Goal: Task Accomplishment & Management: Manage account settings

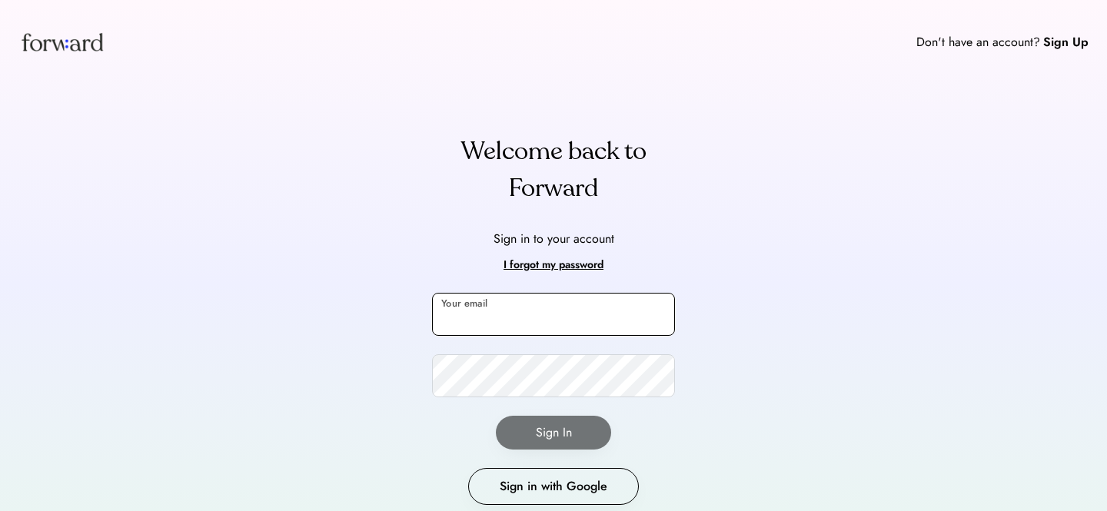
click at [544, 313] on input "email" at bounding box center [553, 314] width 243 height 43
type input "**********"
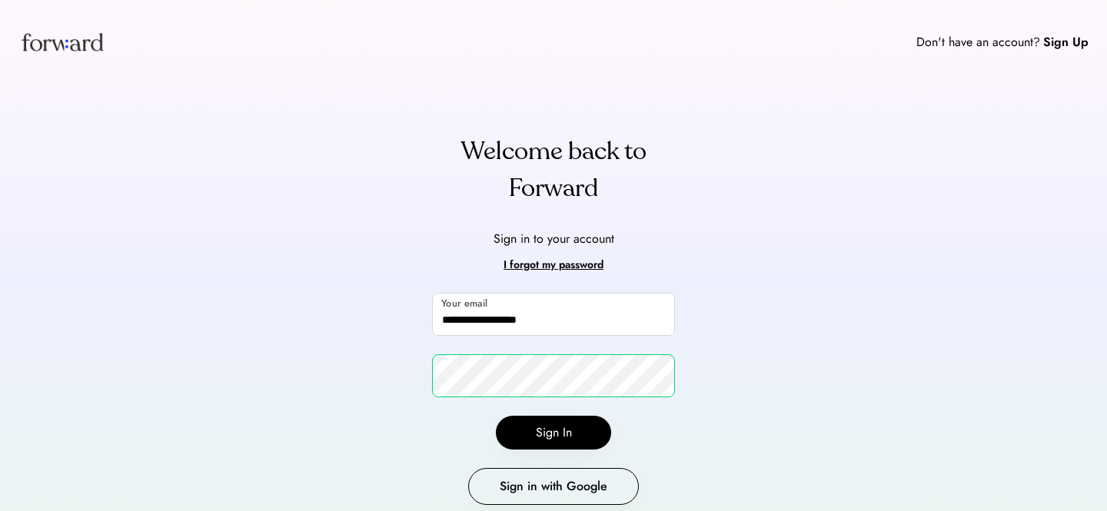
click at [582, 427] on button "Sign In" at bounding box center [553, 433] width 115 height 34
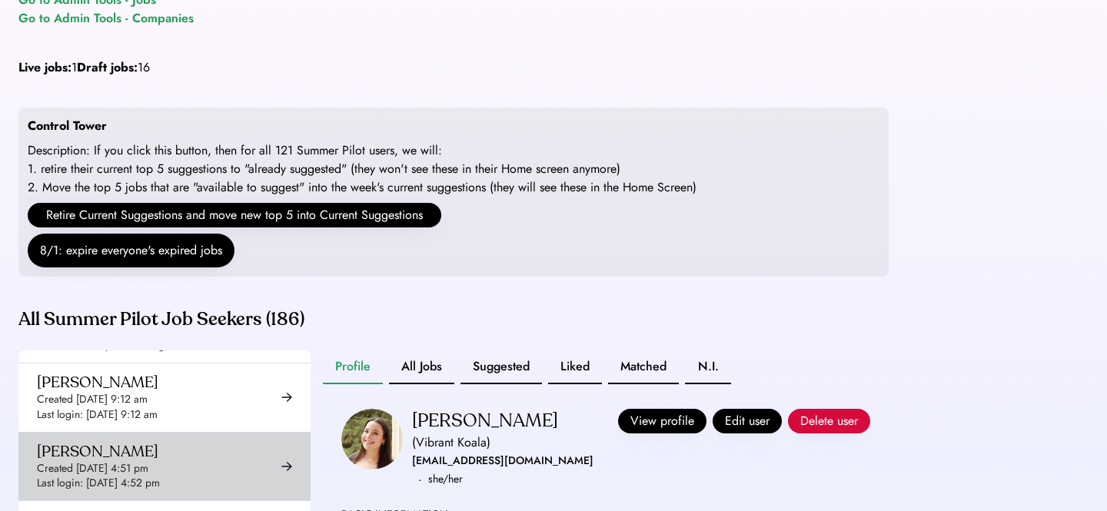
scroll to position [208, 0]
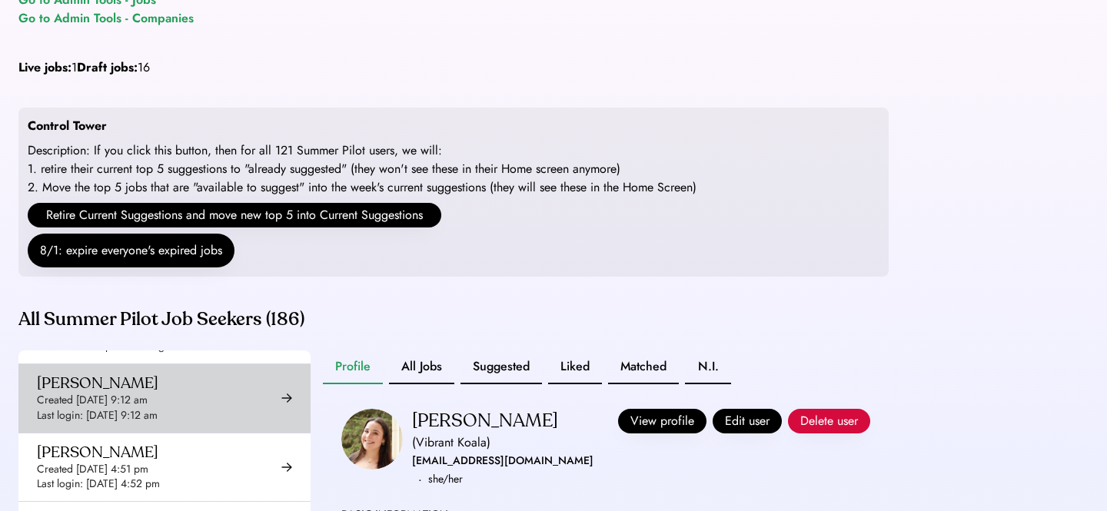
click at [158, 408] on div "[PERSON_NAME] Created [DATE] 9:12 am Last login: [DATE] 9:12 am" at bounding box center [98, 398] width 122 height 49
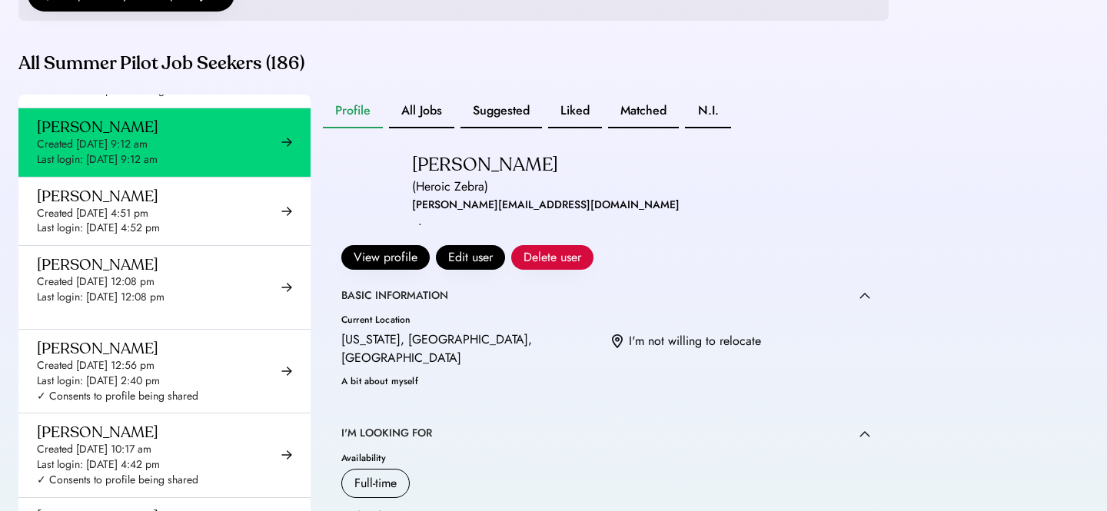
scroll to position [352, 0]
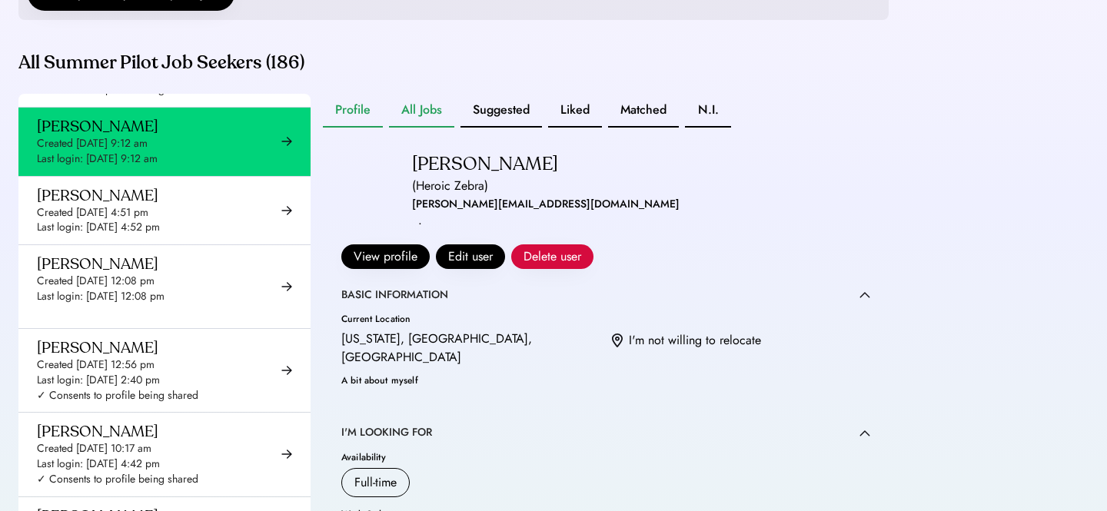
click at [411, 128] on button "All Jobs" at bounding box center [421, 111] width 65 height 34
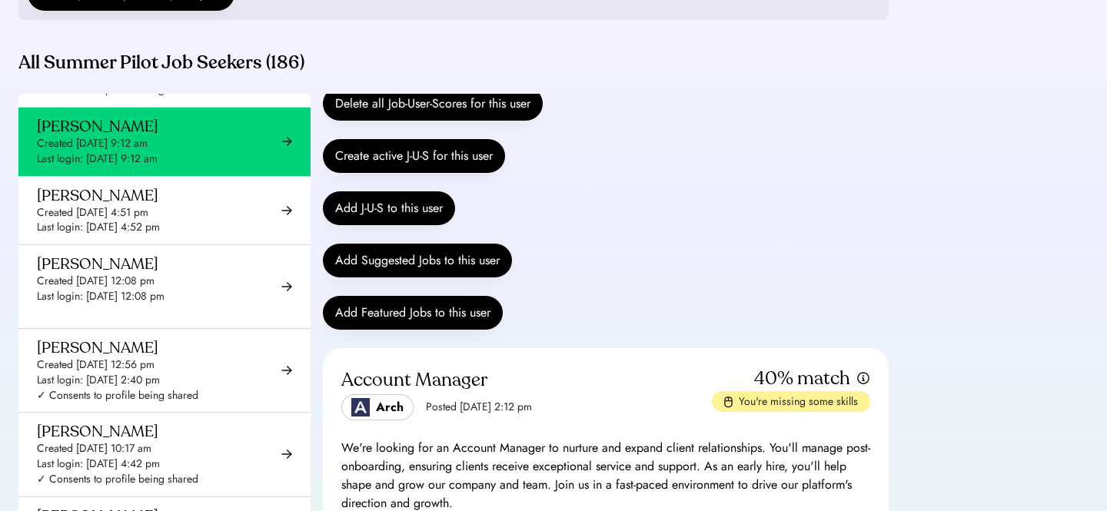
scroll to position [148, 0]
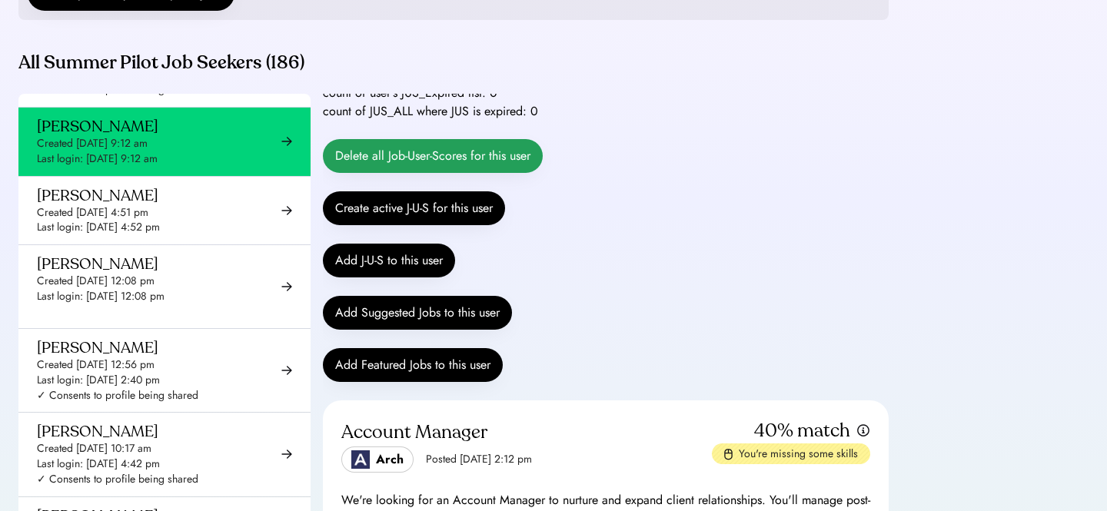
click at [421, 168] on button "Delete all Job-User-Scores for this user" at bounding box center [433, 156] width 220 height 34
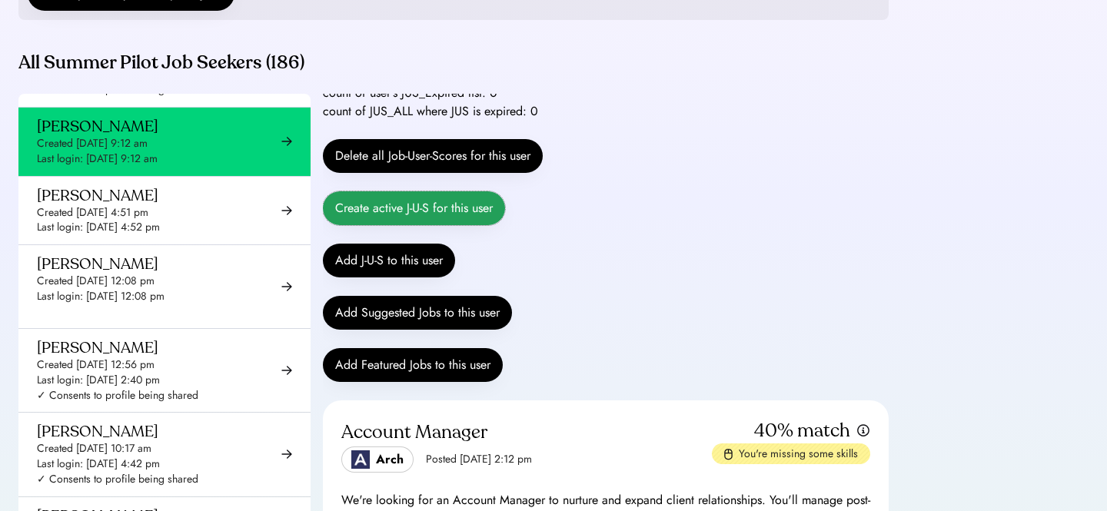
click at [387, 225] on button "Create active J-U-S for this user" at bounding box center [414, 208] width 182 height 34
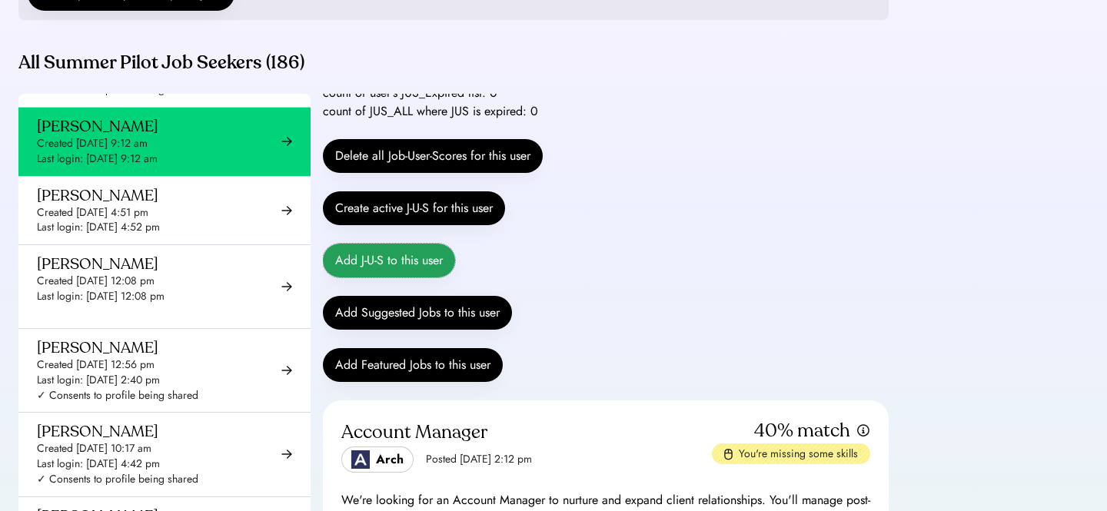
click at [378, 278] on button "Add J-U-S to this user" at bounding box center [389, 261] width 132 height 34
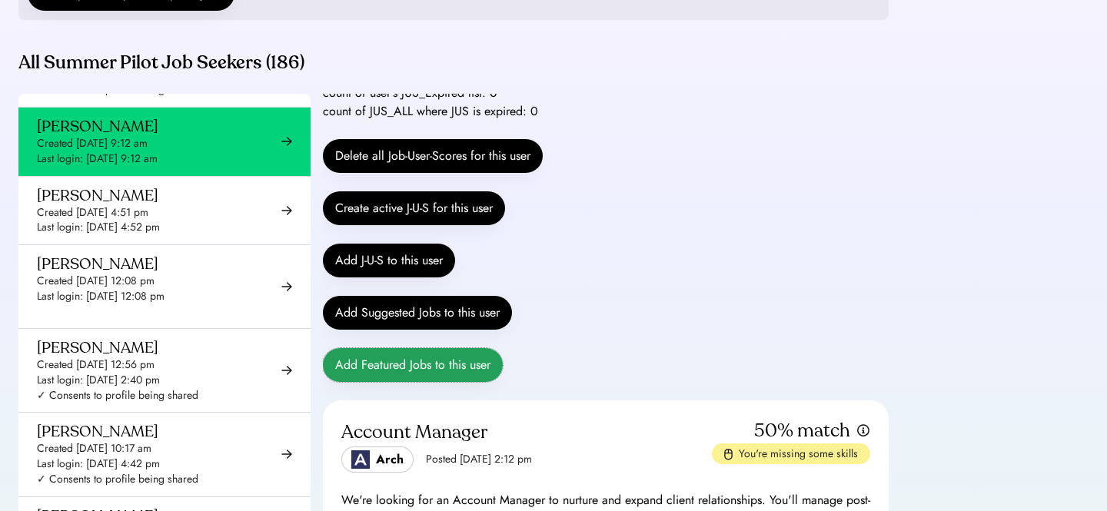
click at [385, 380] on button "Add Featured Jobs to this user" at bounding box center [413, 365] width 180 height 34
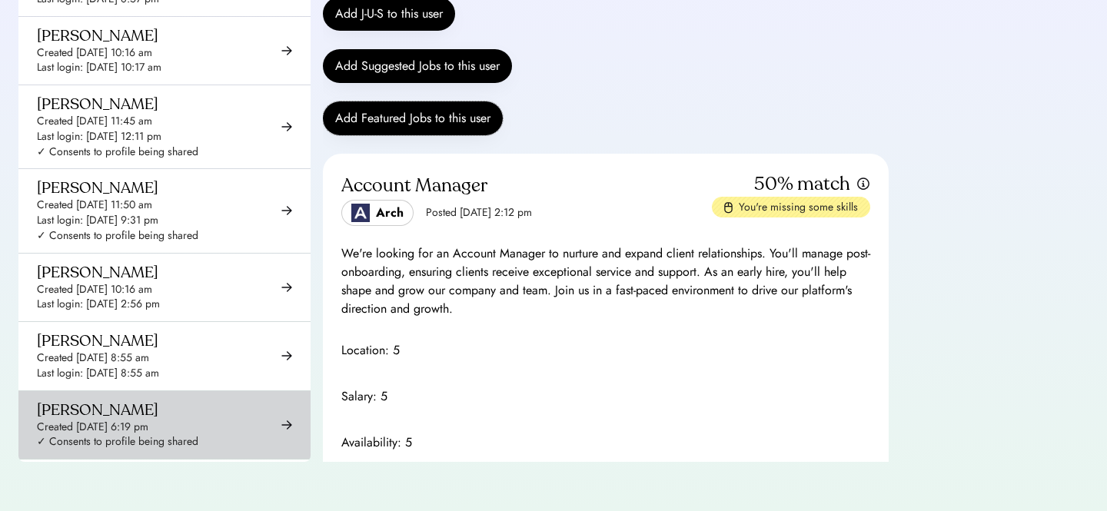
scroll to position [11134, 0]
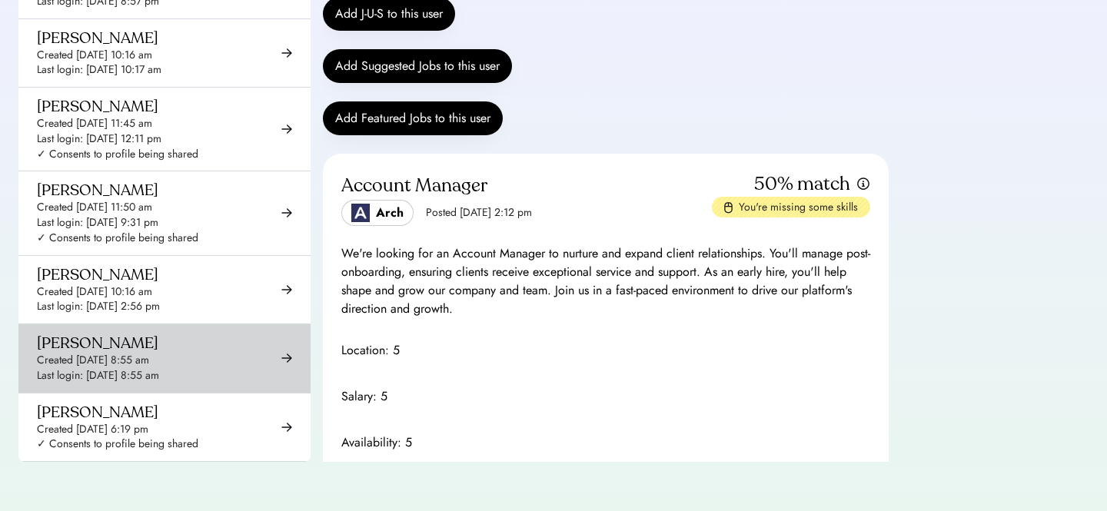
click at [149, 353] on div "Created [DATE] 8:55 am" at bounding box center [93, 360] width 112 height 15
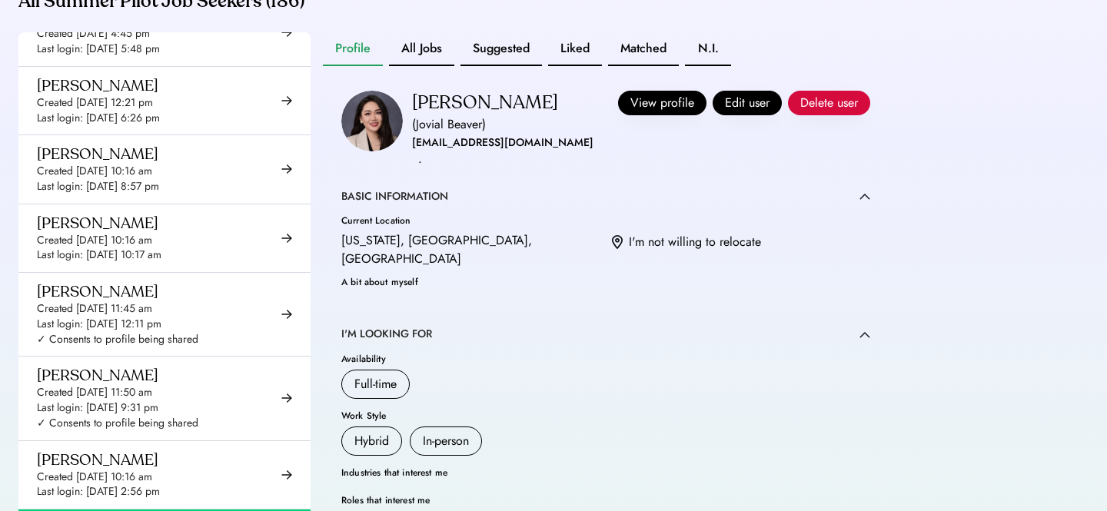
scroll to position [408, 0]
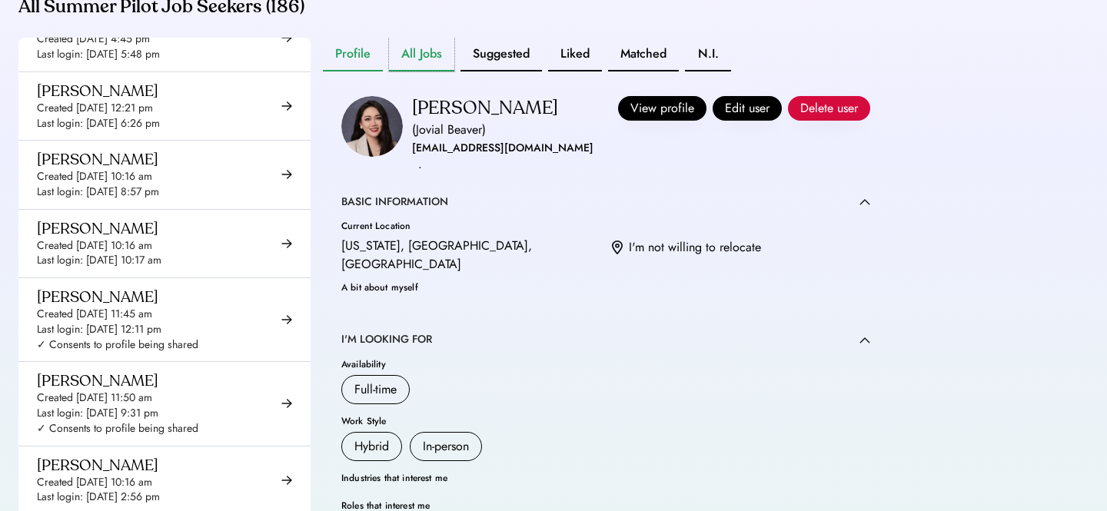
click at [431, 72] on button "All Jobs" at bounding box center [421, 55] width 65 height 34
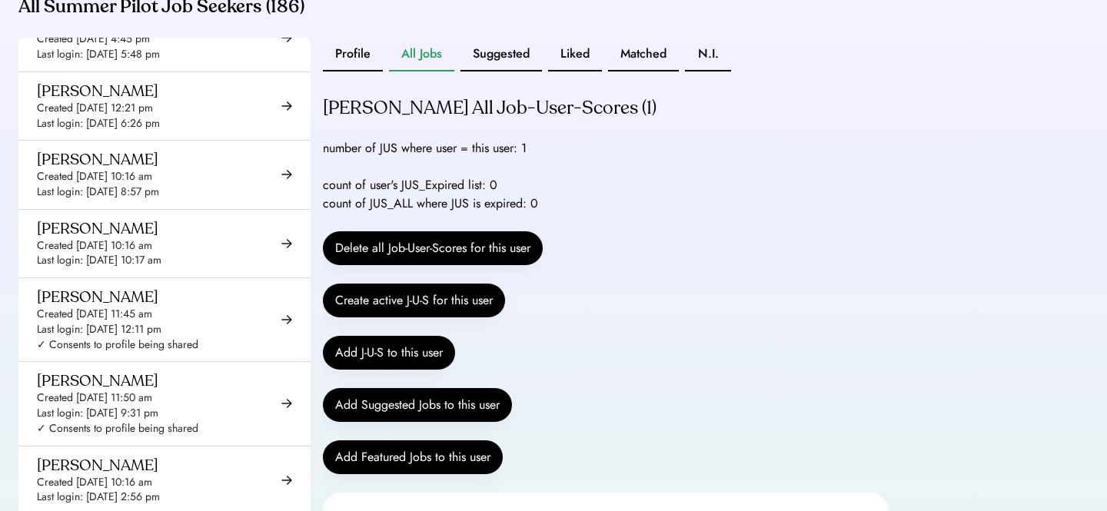
scroll to position [96, 0]
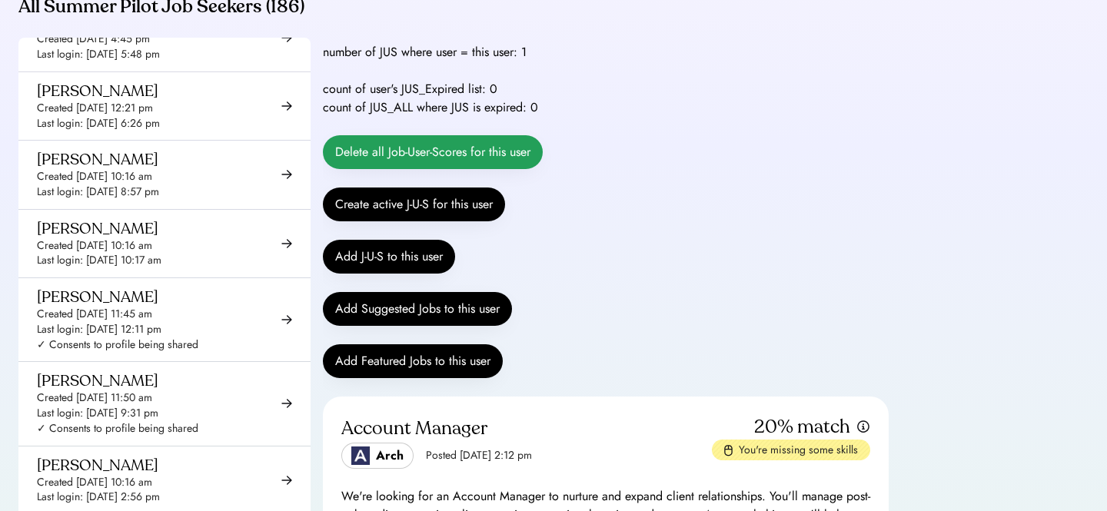
click at [476, 169] on button "Delete all Job-User-Scores for this user" at bounding box center [433, 152] width 220 height 34
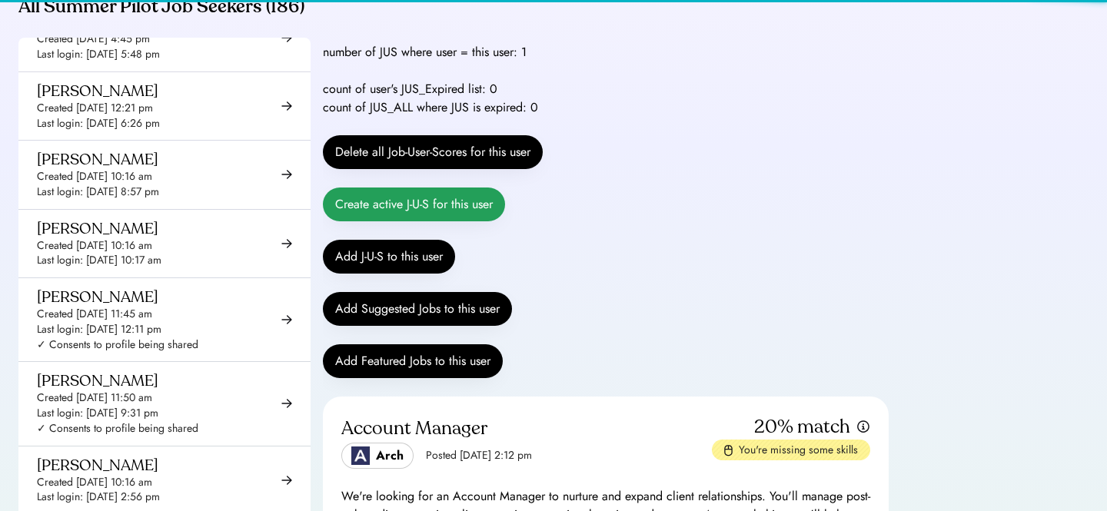
click at [439, 221] on button "Create active J-U-S for this user" at bounding box center [414, 205] width 182 height 34
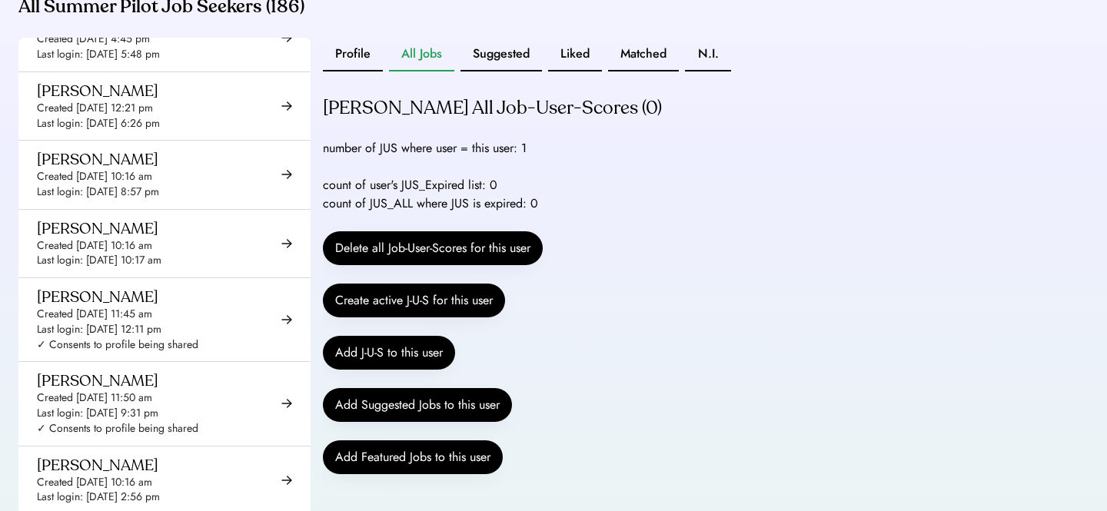
scroll to position [0, 0]
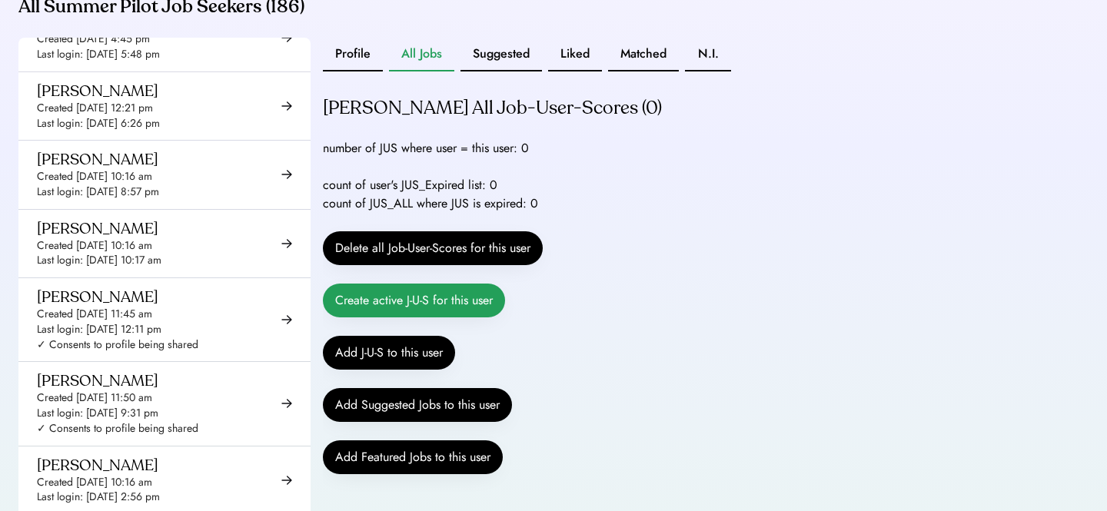
click at [391, 318] on button "Create active J-U-S for this user" at bounding box center [414, 301] width 182 height 34
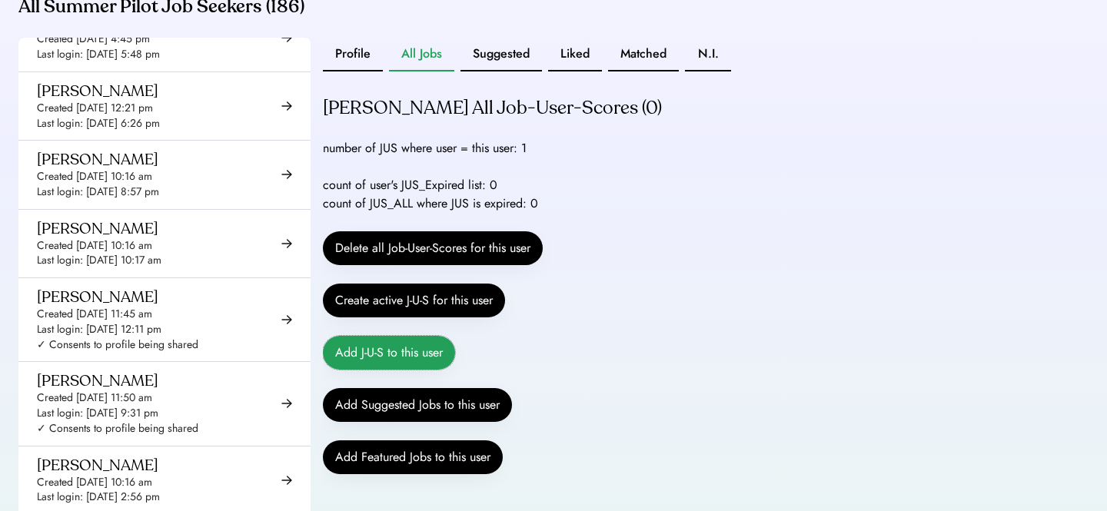
click at [376, 370] on button "Add J-U-S to this user" at bounding box center [389, 353] width 132 height 34
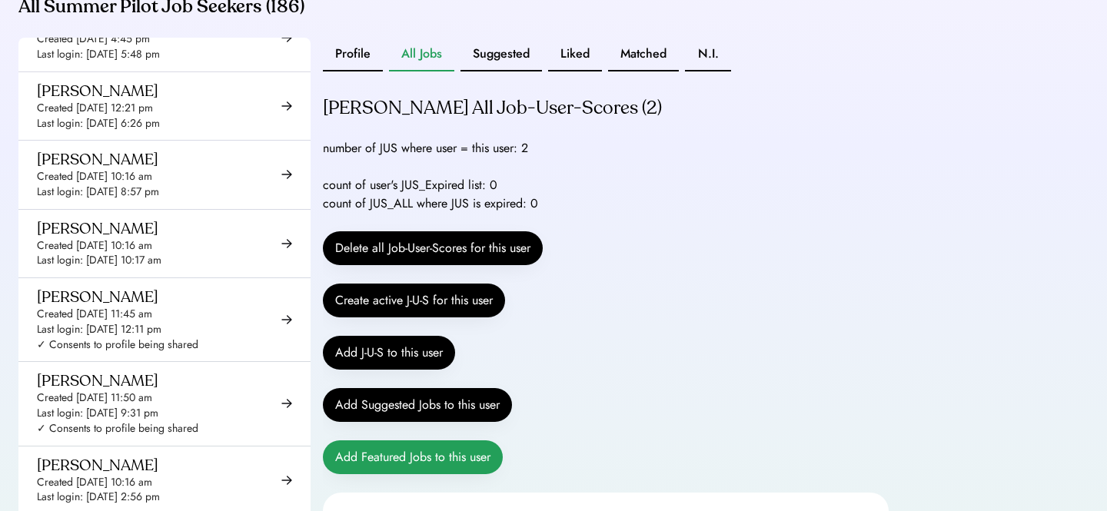
click at [397, 475] on button "Add Featured Jobs to this user" at bounding box center [413, 458] width 180 height 34
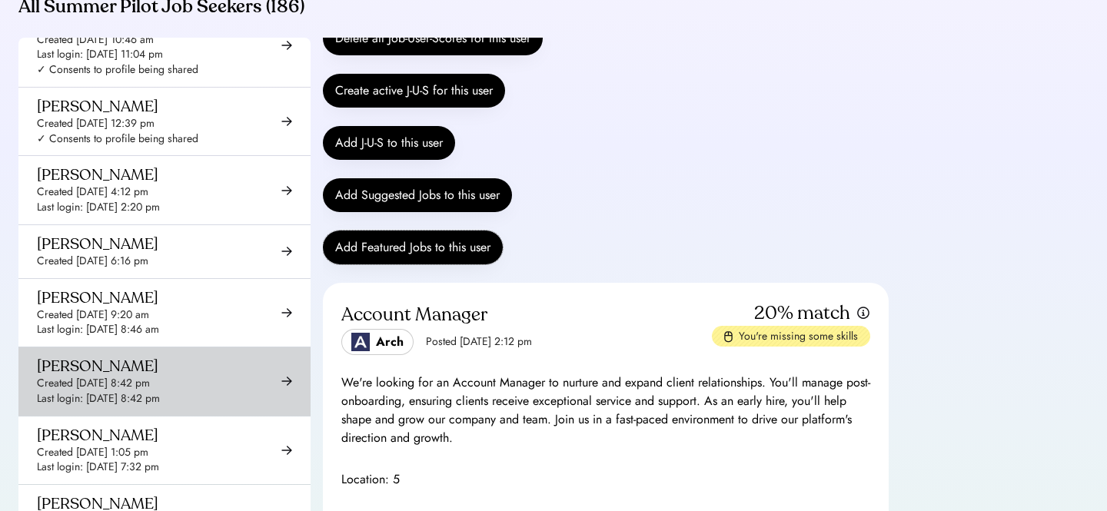
scroll to position [8543, 0]
click at [96, 359] on div "[PERSON_NAME]" at bounding box center [98, 368] width 122 height 19
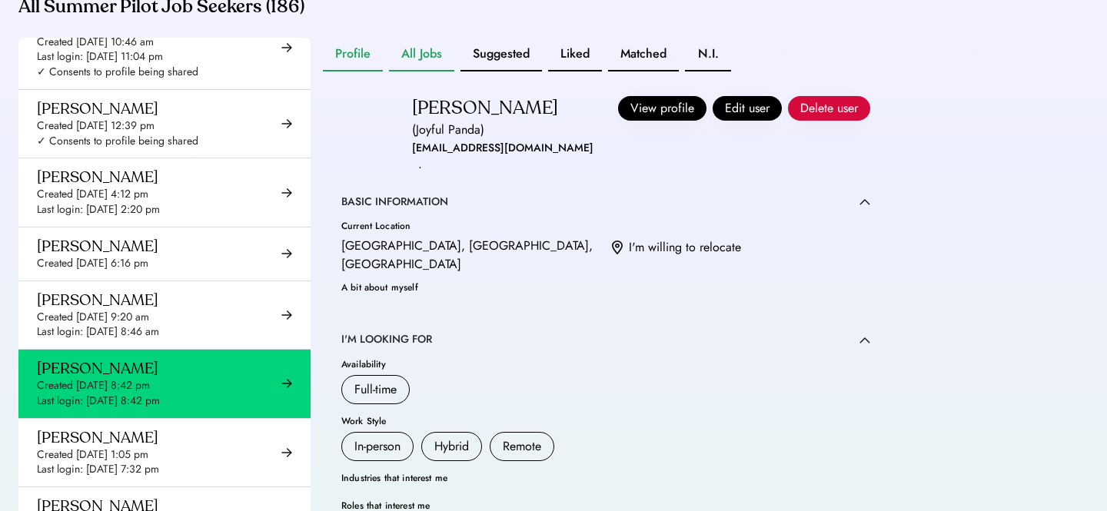
click at [427, 72] on button "All Jobs" at bounding box center [421, 55] width 65 height 34
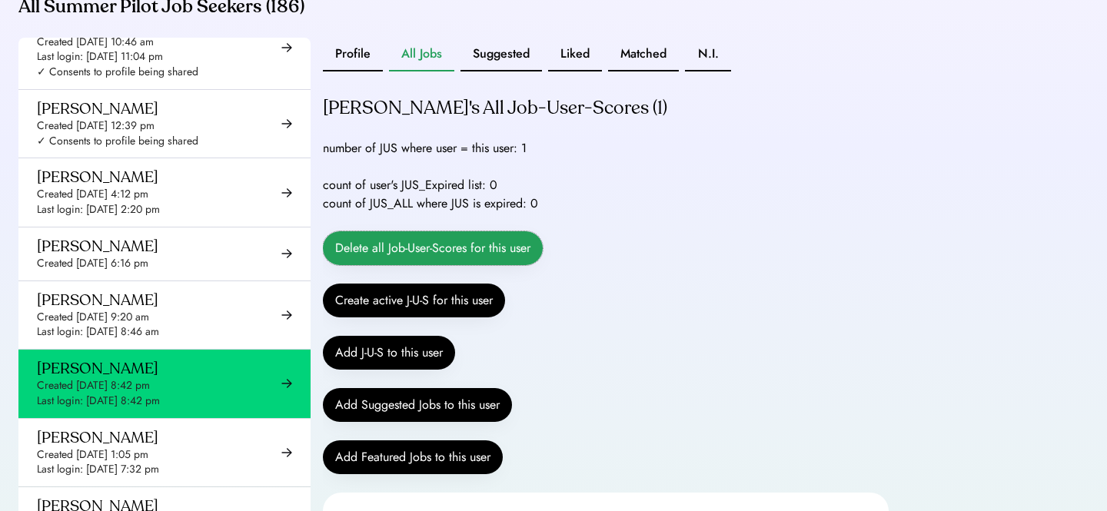
click at [414, 261] on button "Delete all Job-User-Scores for this user" at bounding box center [433, 248] width 220 height 34
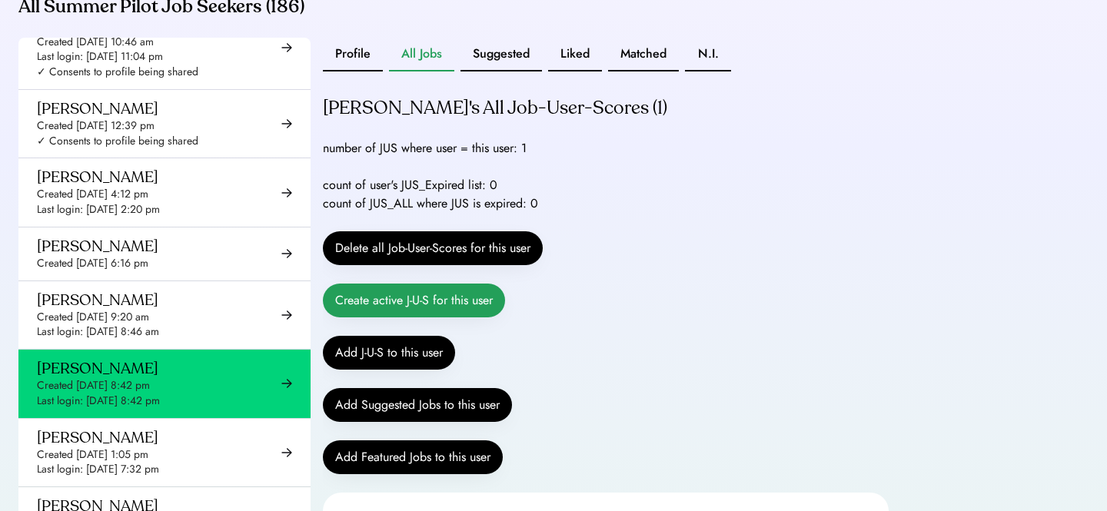
click at [414, 316] on button "Create active J-U-S for this user" at bounding box center [414, 301] width 182 height 34
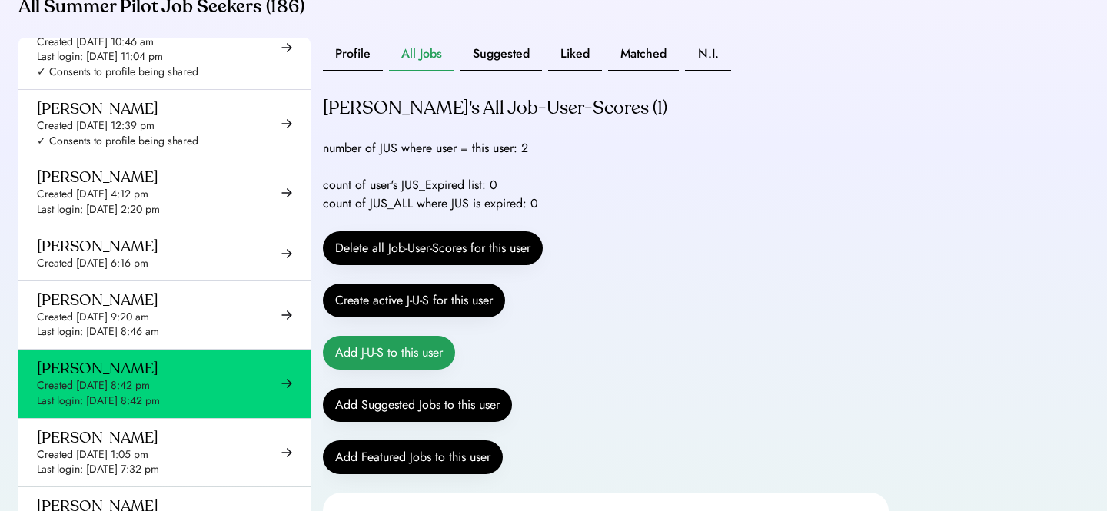
click at [391, 370] on button "Add J-U-S to this user" at bounding box center [389, 353] width 132 height 34
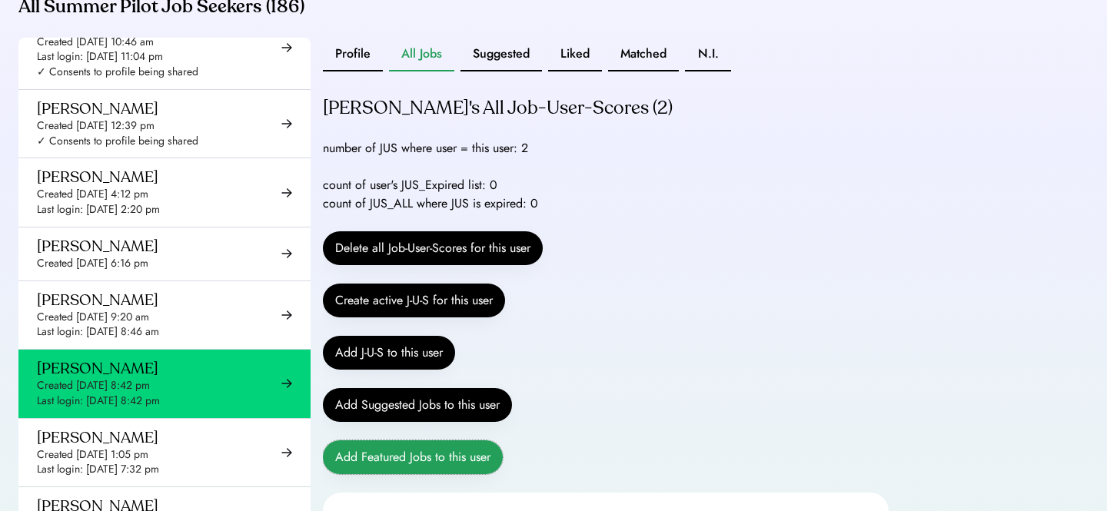
click at [401, 475] on button "Add Featured Jobs to this user" at bounding box center [413, 458] width 180 height 34
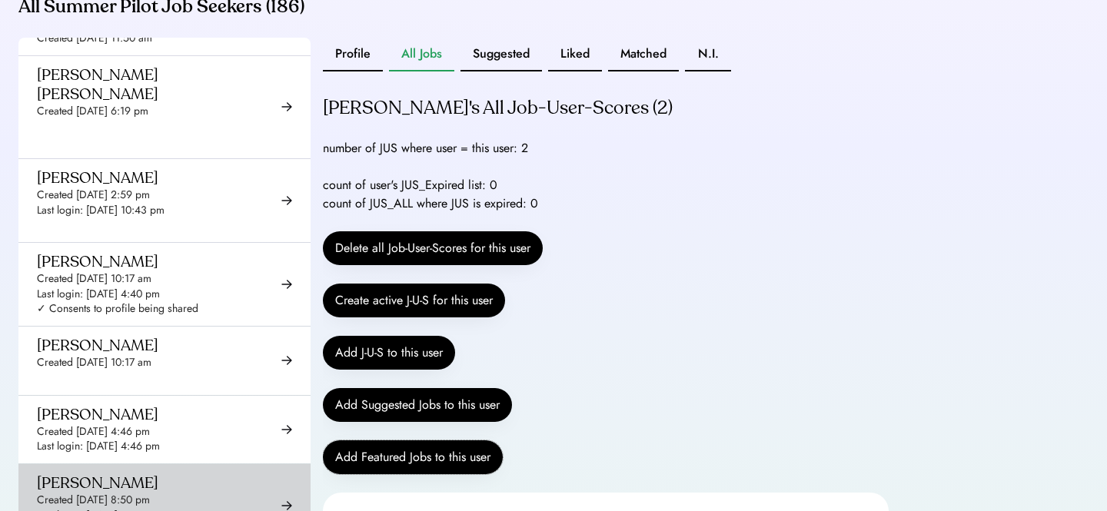
scroll to position [1082, 0]
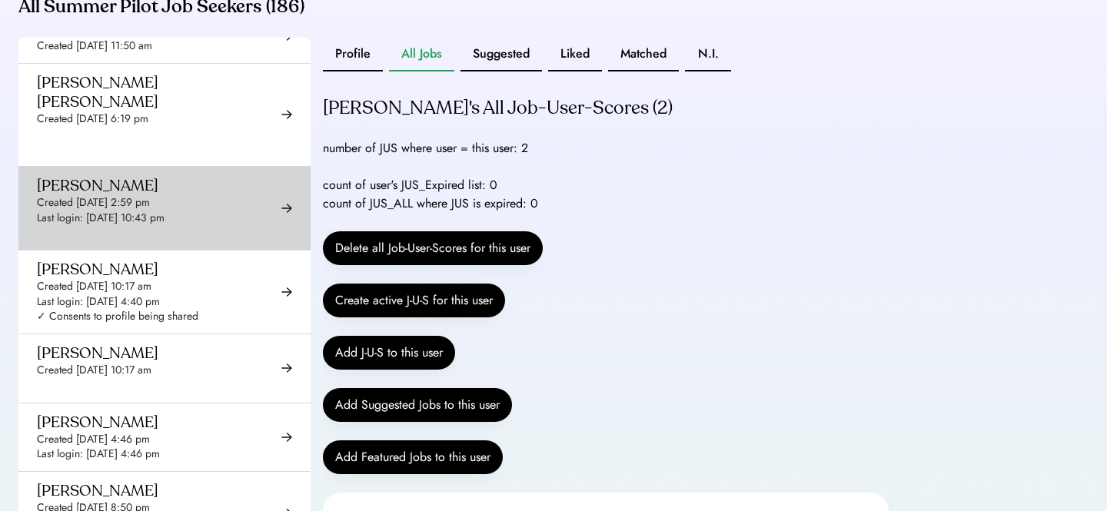
click at [128, 241] on div "[PERSON_NAME] Created [DATE] 2:59 pm Last login: [DATE] 10:43 pm ✓ Consents to …" at bounding box center [164, 208] width 292 height 83
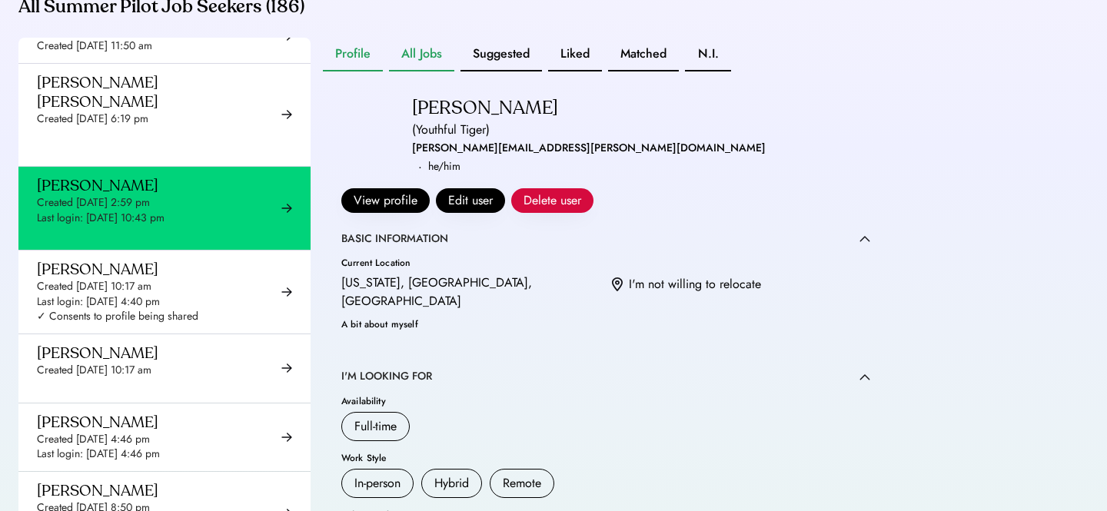
click at [425, 72] on button "All Jobs" at bounding box center [421, 55] width 65 height 34
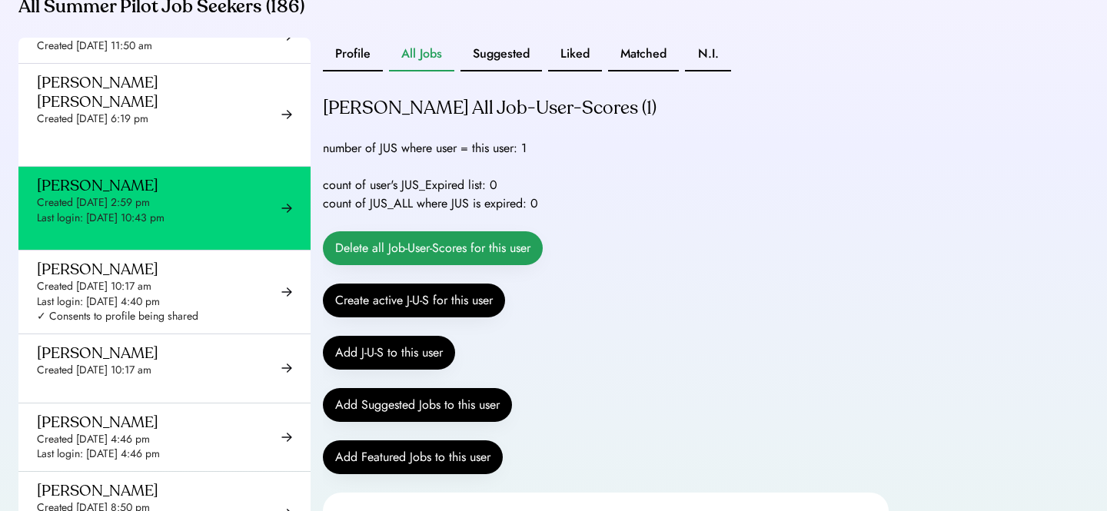
click at [410, 265] on button "Delete all Job-User-Scores for this user" at bounding box center [433, 248] width 220 height 34
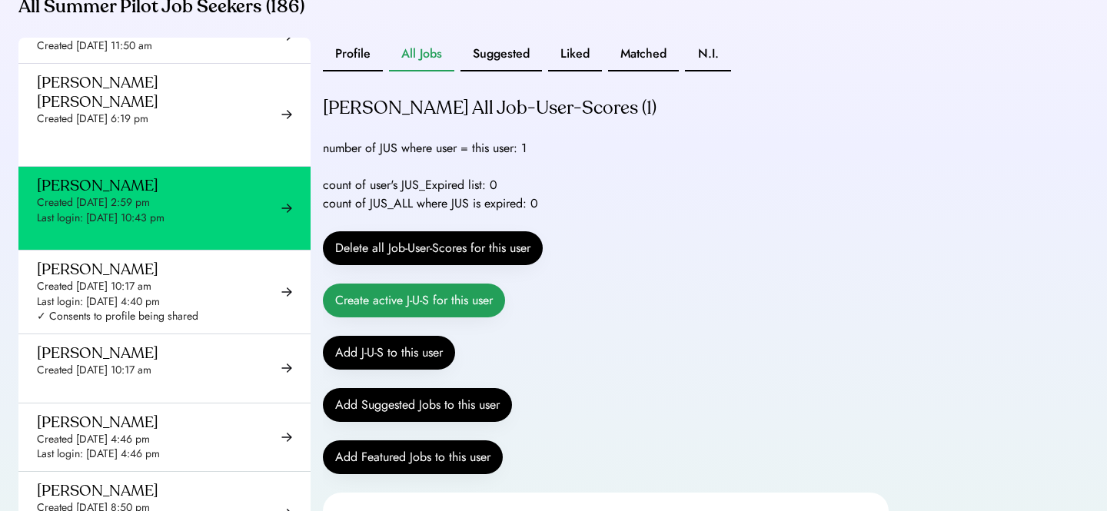
click at [400, 315] on button "Create active J-U-S for this user" at bounding box center [414, 301] width 182 height 34
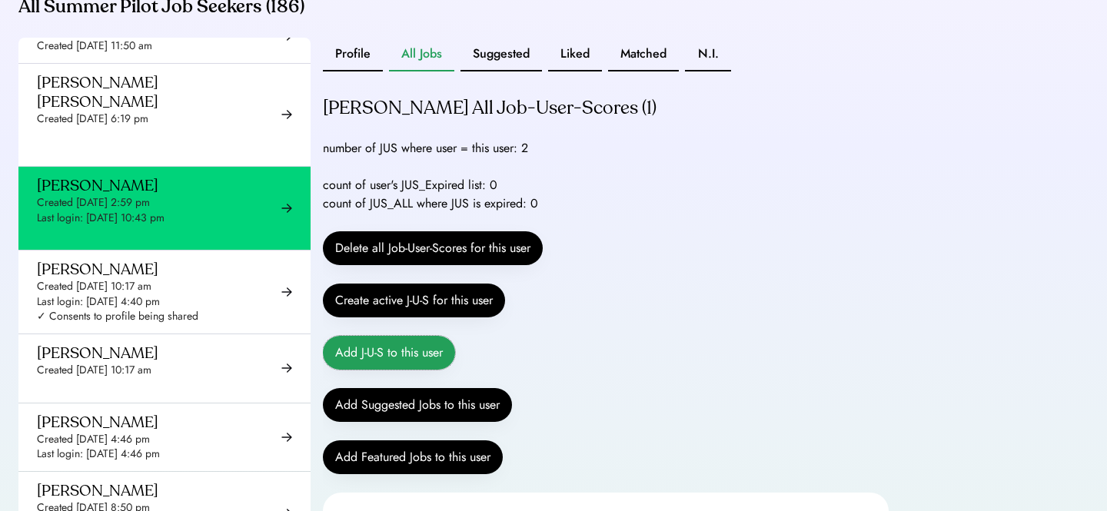
click at [382, 370] on button "Add J-U-S to this user" at bounding box center [389, 353] width 132 height 34
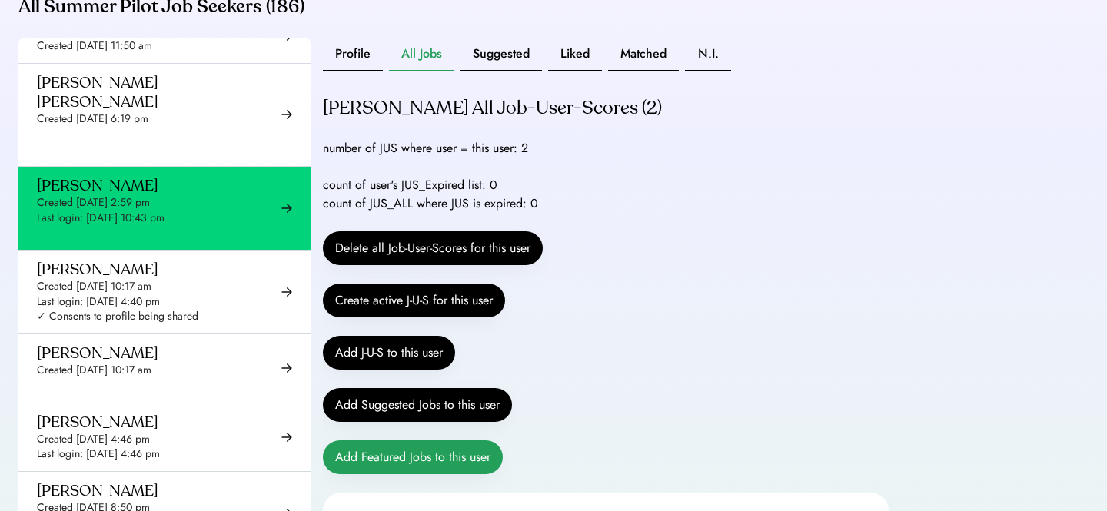
click at [397, 475] on button "Add Featured Jobs to this user" at bounding box center [413, 458] width 180 height 34
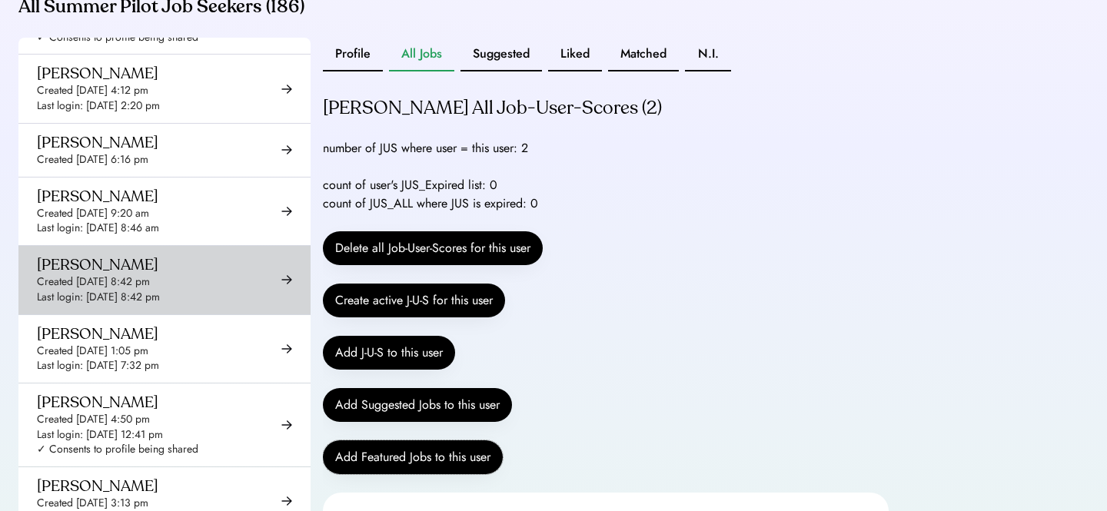
scroll to position [8651, 0]
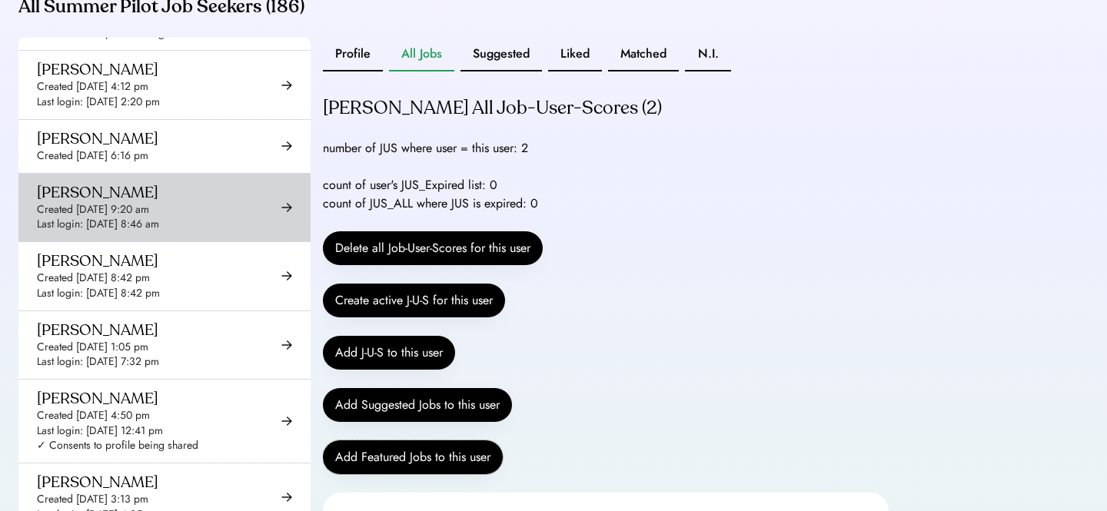
click at [149, 202] on div "Created [DATE] 9:20 am" at bounding box center [93, 209] width 112 height 15
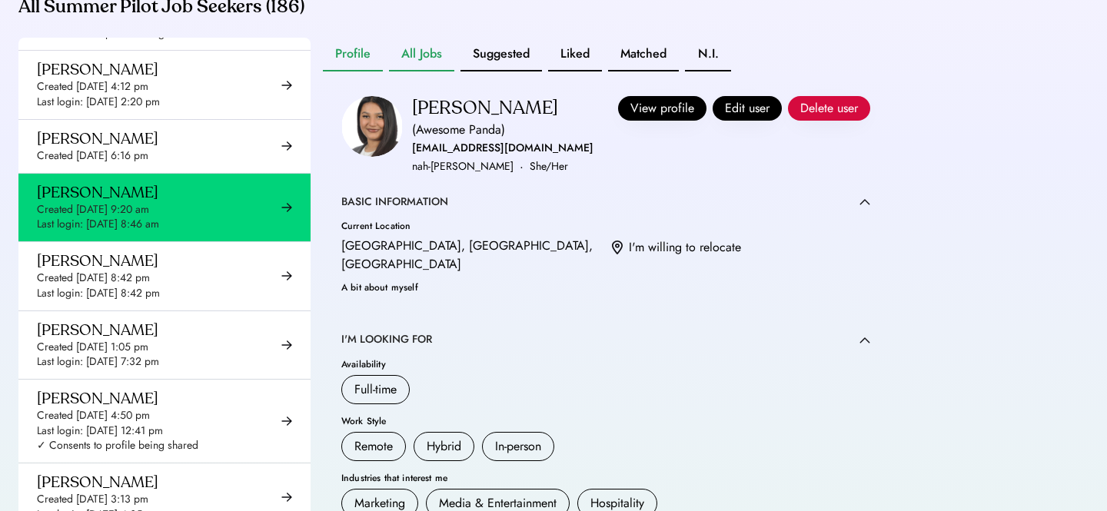
click at [419, 72] on button "All Jobs" at bounding box center [421, 55] width 65 height 34
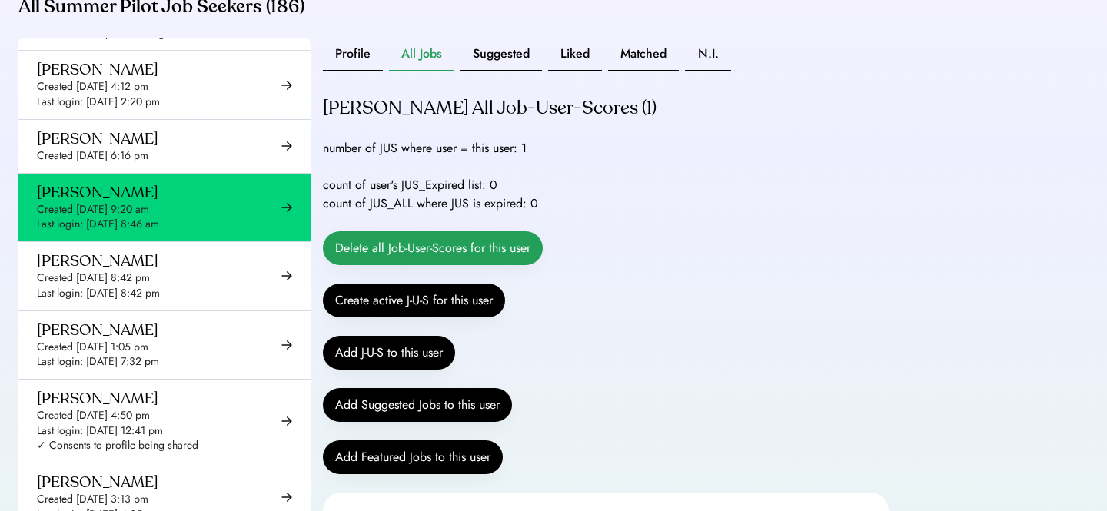
click at [453, 265] on button "Delete all Job-User-Scores for this user" at bounding box center [433, 248] width 220 height 34
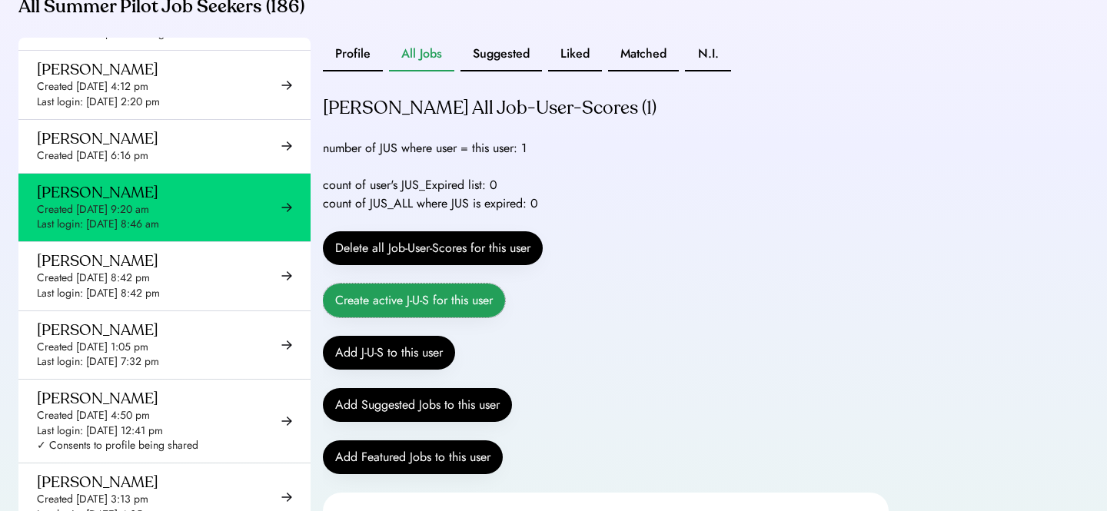
click at [418, 312] on button "Create active J-U-S for this user" at bounding box center [414, 301] width 182 height 34
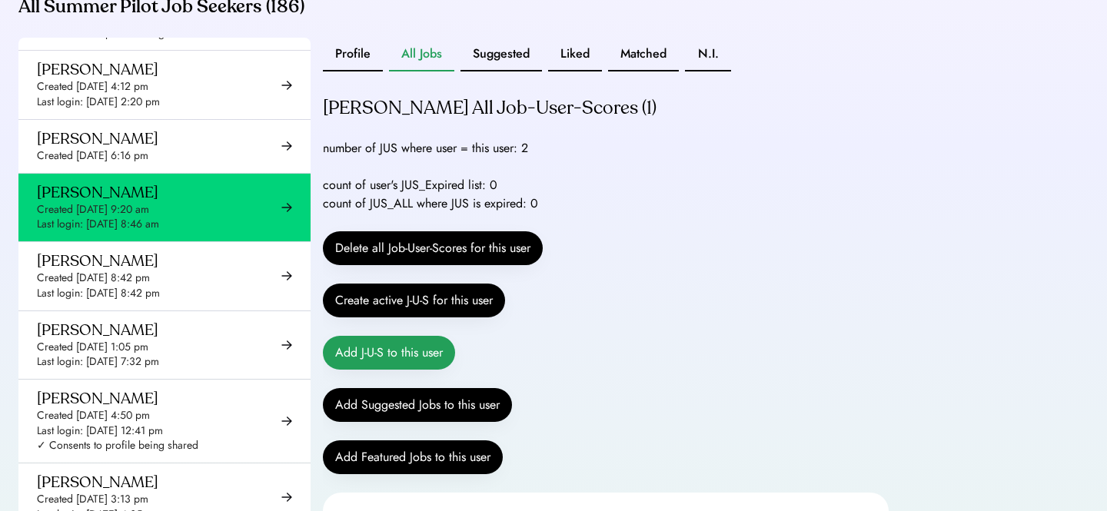
click at [390, 370] on button "Add J-U-S to this user" at bounding box center [389, 353] width 132 height 34
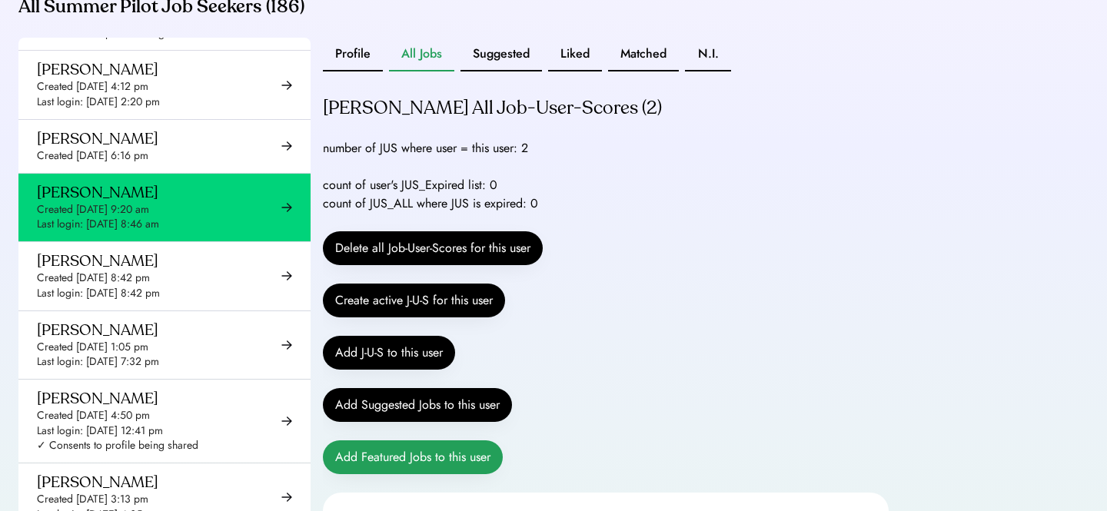
click at [401, 475] on button "Add Featured Jobs to this user" at bounding box center [413, 458] width 180 height 34
